Goal: Information Seeking & Learning: Learn about a topic

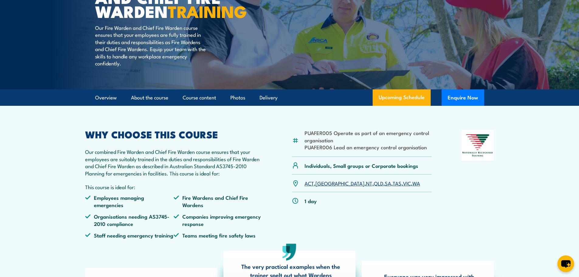
click at [333, 143] on li "PUAFER005 Operate as part of an emergency control organisation" at bounding box center [368, 136] width 127 height 14
drag, startPoint x: 333, startPoint y: 147, endPoint x: 312, endPoint y: 147, distance: 21.0
click at [300, 147] on div "PUAFER005 Operate as part of an emergency control organisation PUAFER006 Lead a…" at bounding box center [362, 143] width 140 height 27
copy li "PUAFER005"
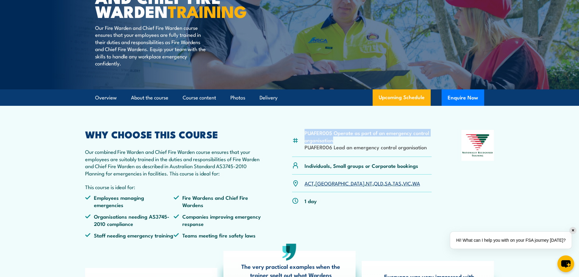
drag, startPoint x: 337, startPoint y: 154, endPoint x: 305, endPoint y: 148, distance: 32.3
click at [305, 143] on li "PUAFER005 Operate as part of an emergency control organisation" at bounding box center [368, 136] width 127 height 14
copy li "PUAFER005 Operate as part of an emergency control organisation"
